Goal: Task Accomplishment & Management: Manage account settings

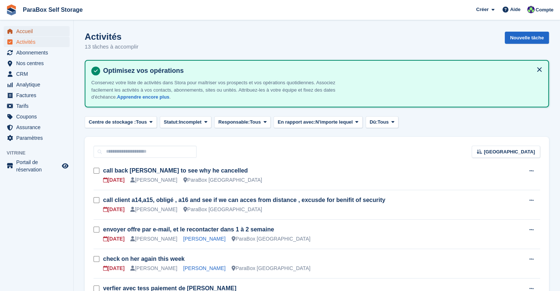
click at [9, 32] on icon "menu" at bounding box center [9, 31] width 5 height 5
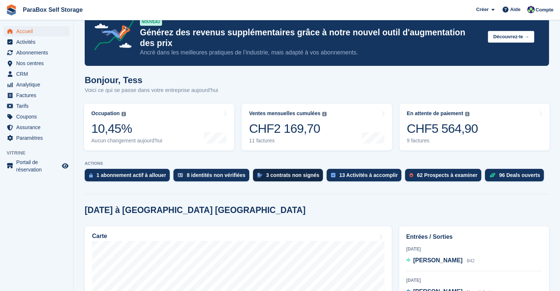
scroll to position [37, 0]
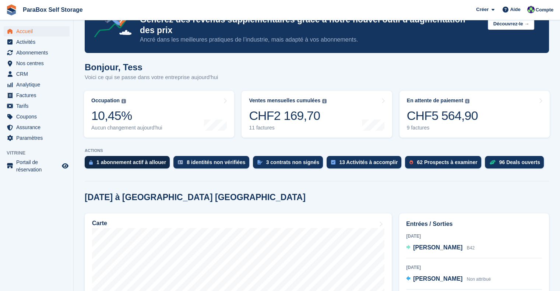
click at [131, 159] on div "1 abonnement actif à allouer" at bounding box center [131, 162] width 70 height 6
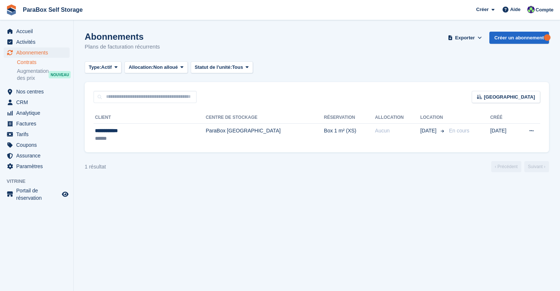
click at [27, 61] on link "Contrats" at bounding box center [43, 62] width 53 height 7
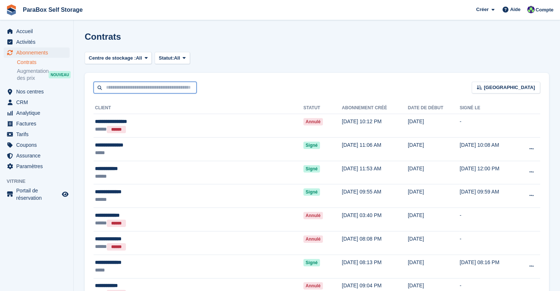
click at [157, 87] on input "text" at bounding box center [145, 88] width 103 height 12
type input "***"
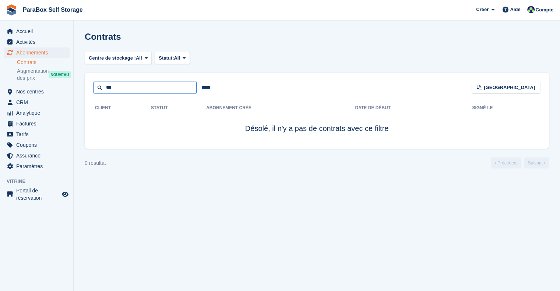
click at [157, 87] on input "***" at bounding box center [145, 88] width 103 height 12
type input "*"
click at [260, 60] on div "Centre de stockage : All ParaBox Genève All Statut: All Pending Signed Voided D…" at bounding box center [317, 58] width 464 height 12
click at [35, 64] on link "Contrats" at bounding box center [43, 62] width 53 height 7
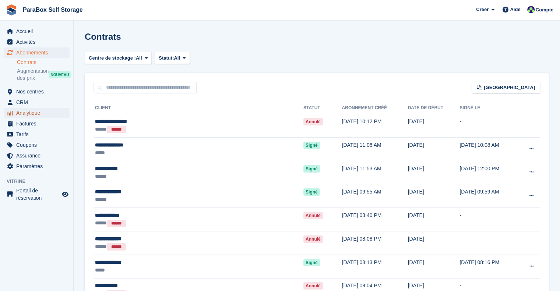
click at [25, 113] on span "Analytique" at bounding box center [38, 113] width 44 height 10
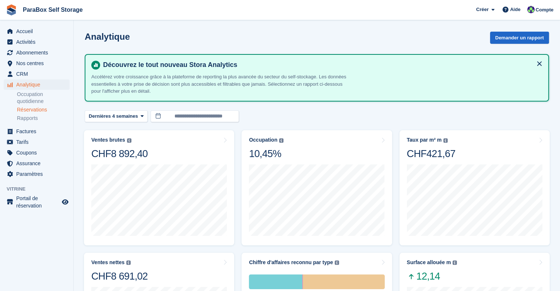
click at [35, 111] on link "Réservations" at bounding box center [43, 109] width 53 height 7
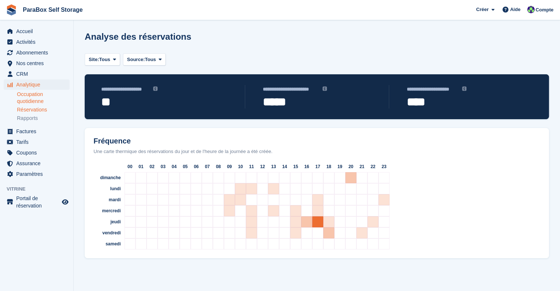
click at [28, 94] on link "Occupation quotidienne" at bounding box center [43, 98] width 53 height 14
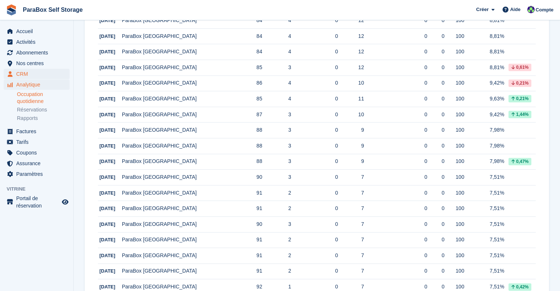
scroll to position [358, 0]
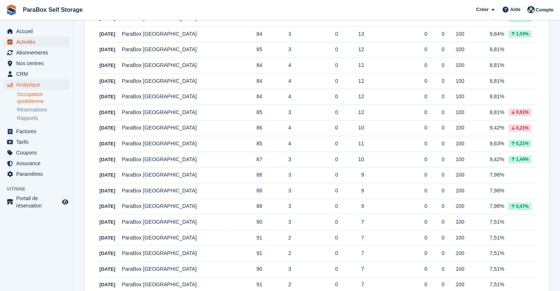
click at [29, 37] on span "Activités" at bounding box center [38, 42] width 44 height 10
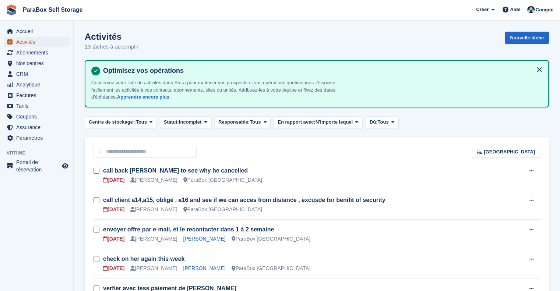
click at [8, 42] on icon "menu" at bounding box center [9, 41] width 5 height 5
click at [19, 53] on span "Abonnements" at bounding box center [38, 53] width 44 height 10
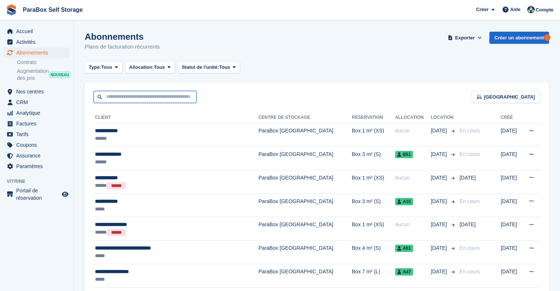
click at [130, 100] on input "text" at bounding box center [145, 97] width 103 height 12
click at [140, 68] on span "Allocation:" at bounding box center [141, 67] width 25 height 7
click at [257, 66] on div "Type: Tous Tous Prochain Précédent Actif Fin Allocation: Tous Tous Attribué Non…" at bounding box center [317, 68] width 464 height 12
click at [159, 90] on div "Trier Sort by Nom du client Date de création Date de début Date de fin Créé (le…" at bounding box center [317, 92] width 464 height 21
click at [158, 94] on input "text" at bounding box center [145, 97] width 103 height 12
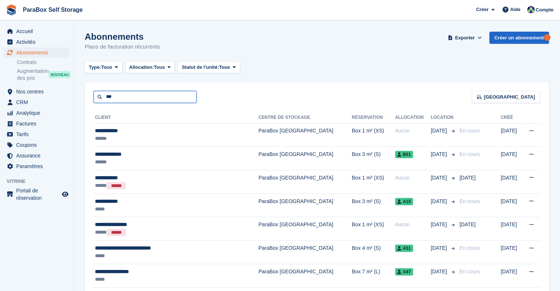
type input "***"
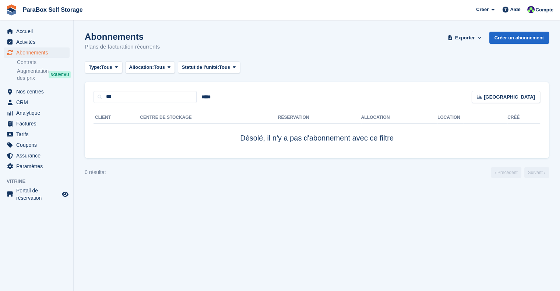
click at [289, 138] on span "Désolé, il n'y a pas d'abonnement avec ce filtre" at bounding box center [317, 138] width 154 height 8
click at [37, 53] on span "Abonnements" at bounding box center [38, 53] width 44 height 10
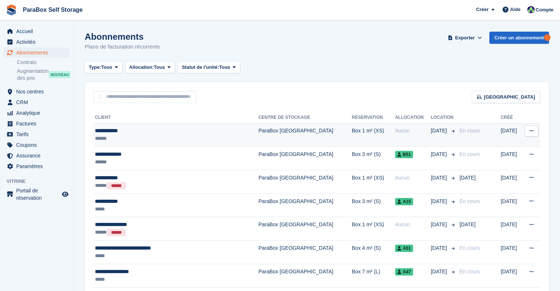
click at [299, 135] on td "ParaBox [GEOGRAPHIC_DATA]" at bounding box center [306, 135] width 94 height 24
